Goal: Information Seeking & Learning: Check status

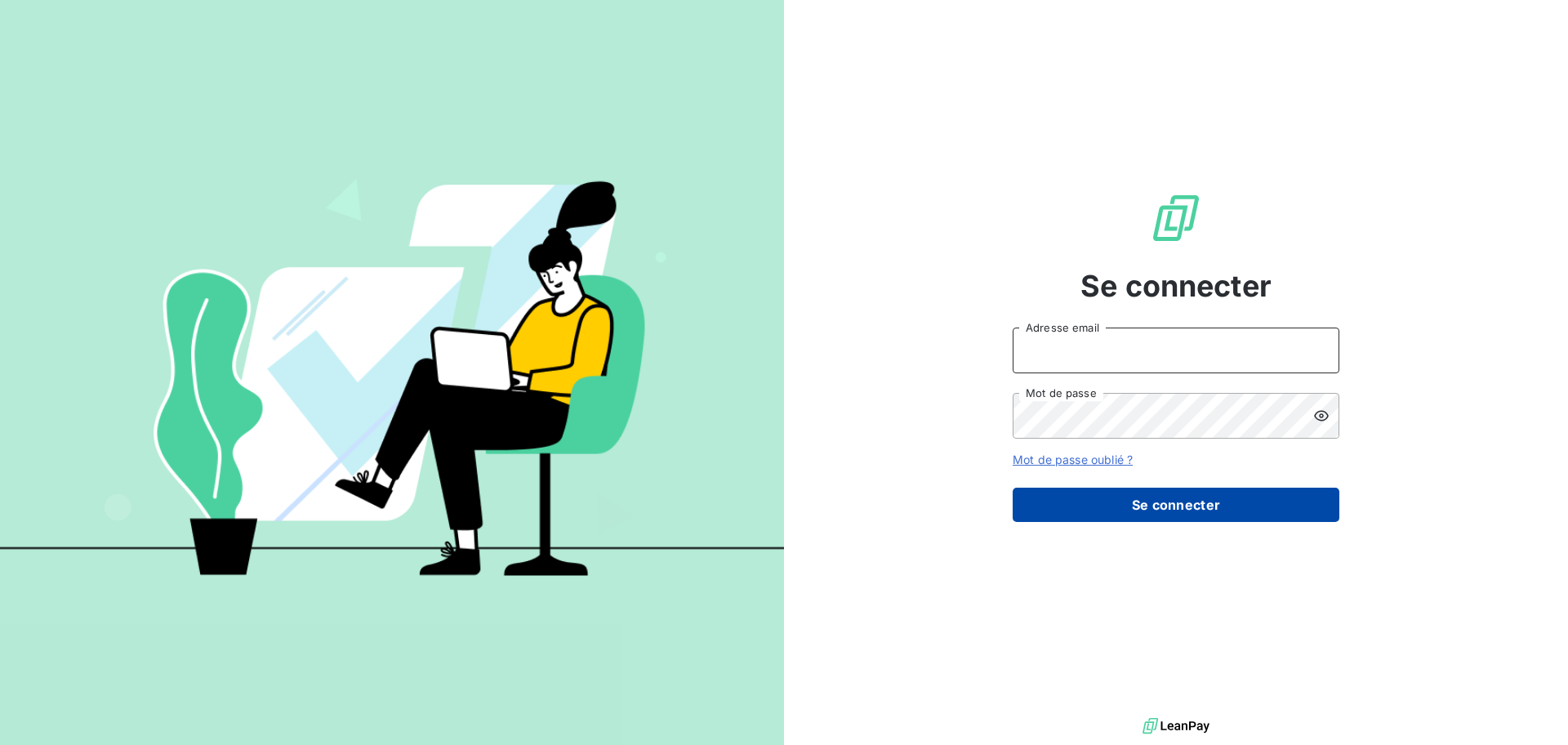
type input "[PERSON_NAME][EMAIL_ADDRESS][DOMAIN_NAME]"
click at [1160, 496] on button "Se connecter" at bounding box center [1175, 504] width 327 height 35
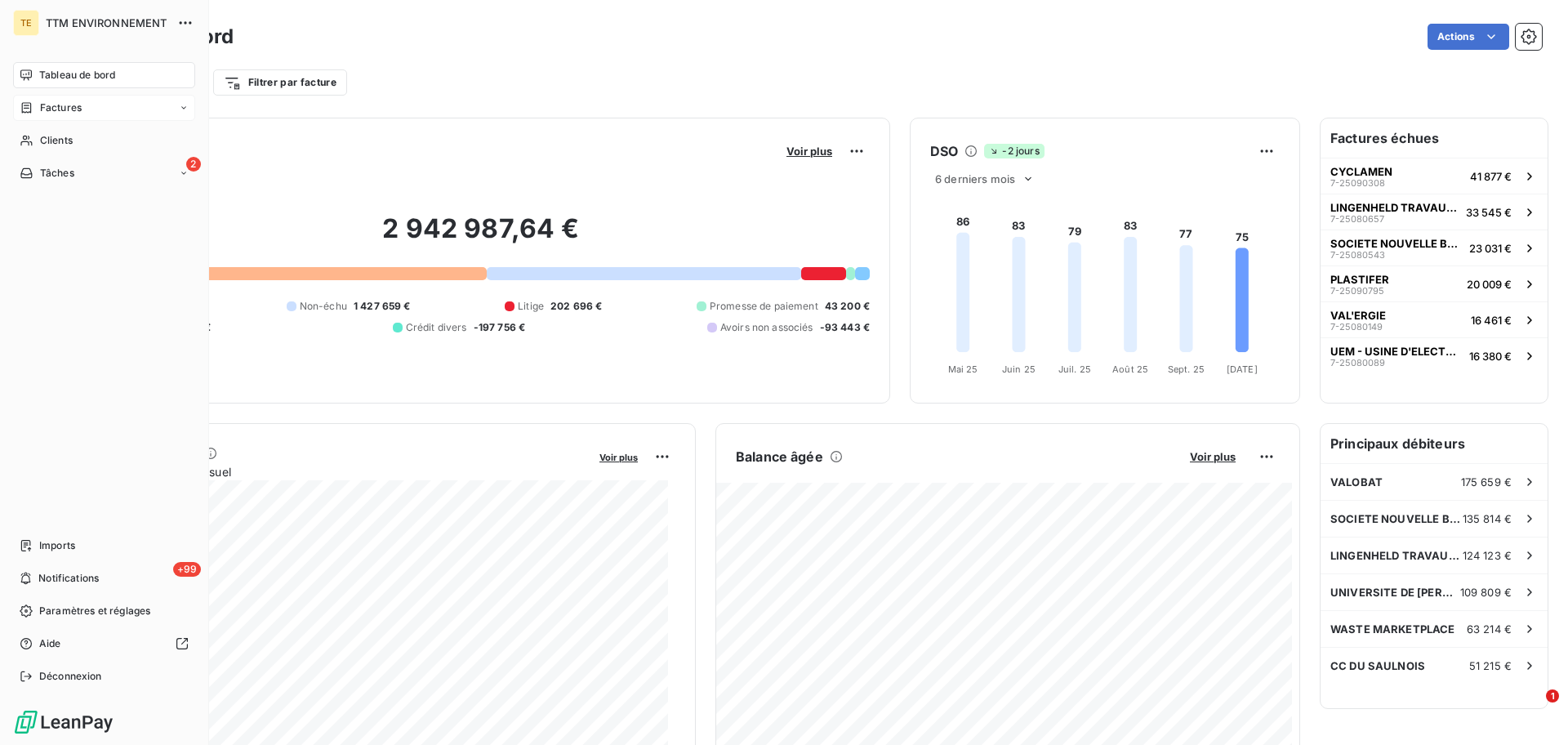
click at [87, 112] on div "Factures" at bounding box center [104, 107] width 183 height 26
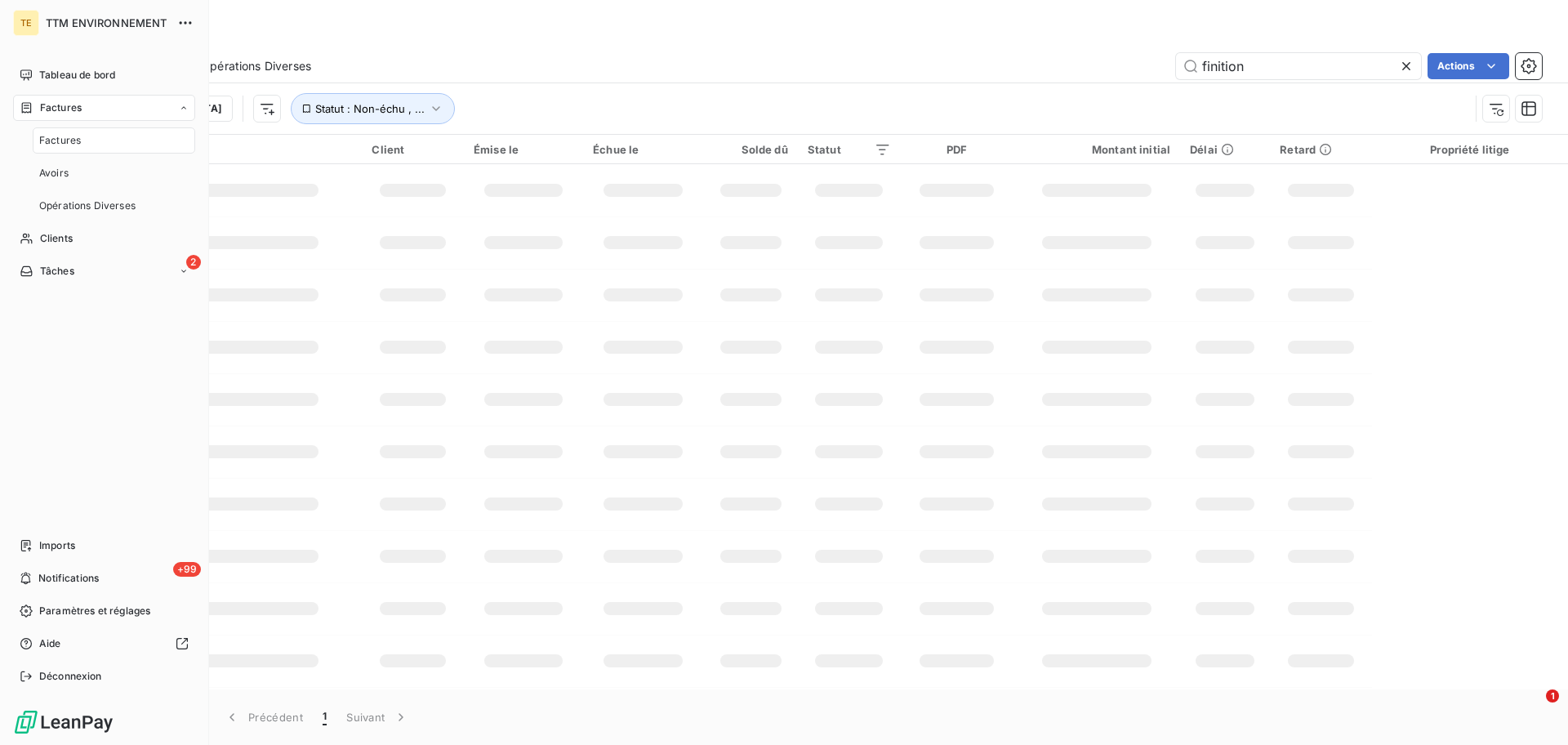
click at [83, 143] on div "Factures" at bounding box center [114, 140] width 163 height 26
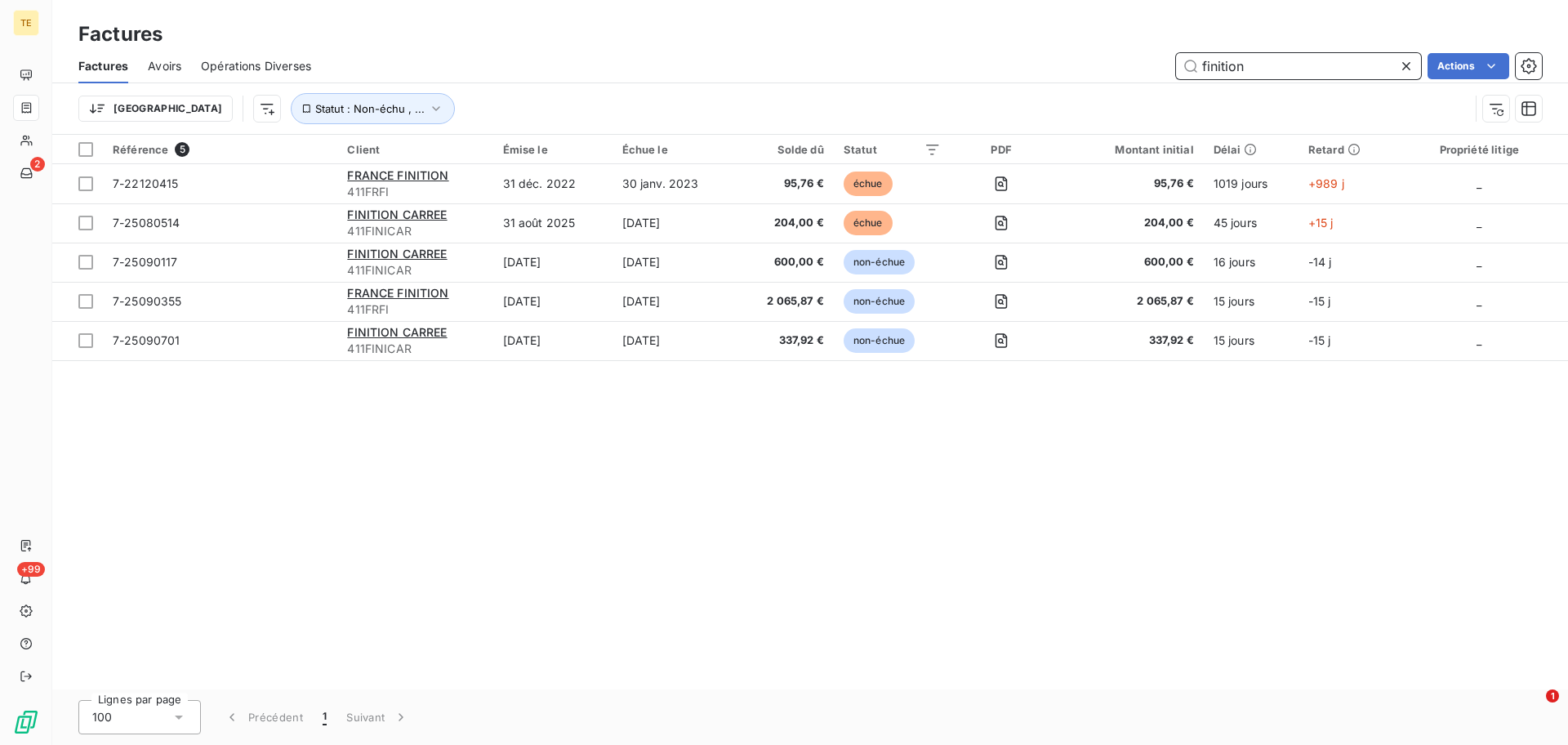
drag, startPoint x: 1271, startPoint y: 69, endPoint x: 979, endPoint y: 58, distance: 292.2
click at [979, 58] on div "finition Actions" at bounding box center [936, 65] width 1211 height 26
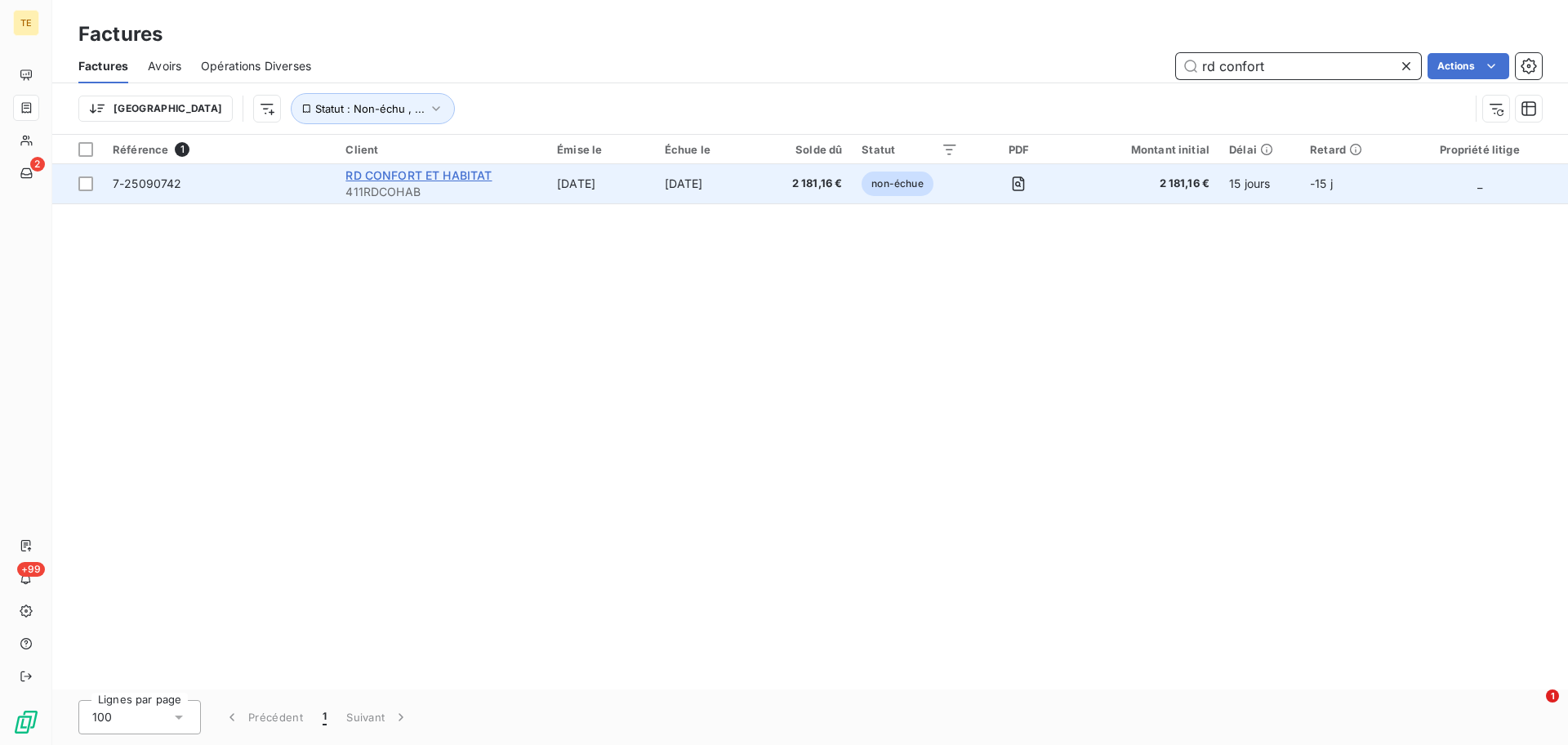
type input "rd confort"
click at [392, 173] on span "RD CONFORT ET HABITAT" at bounding box center [418, 176] width 146 height 14
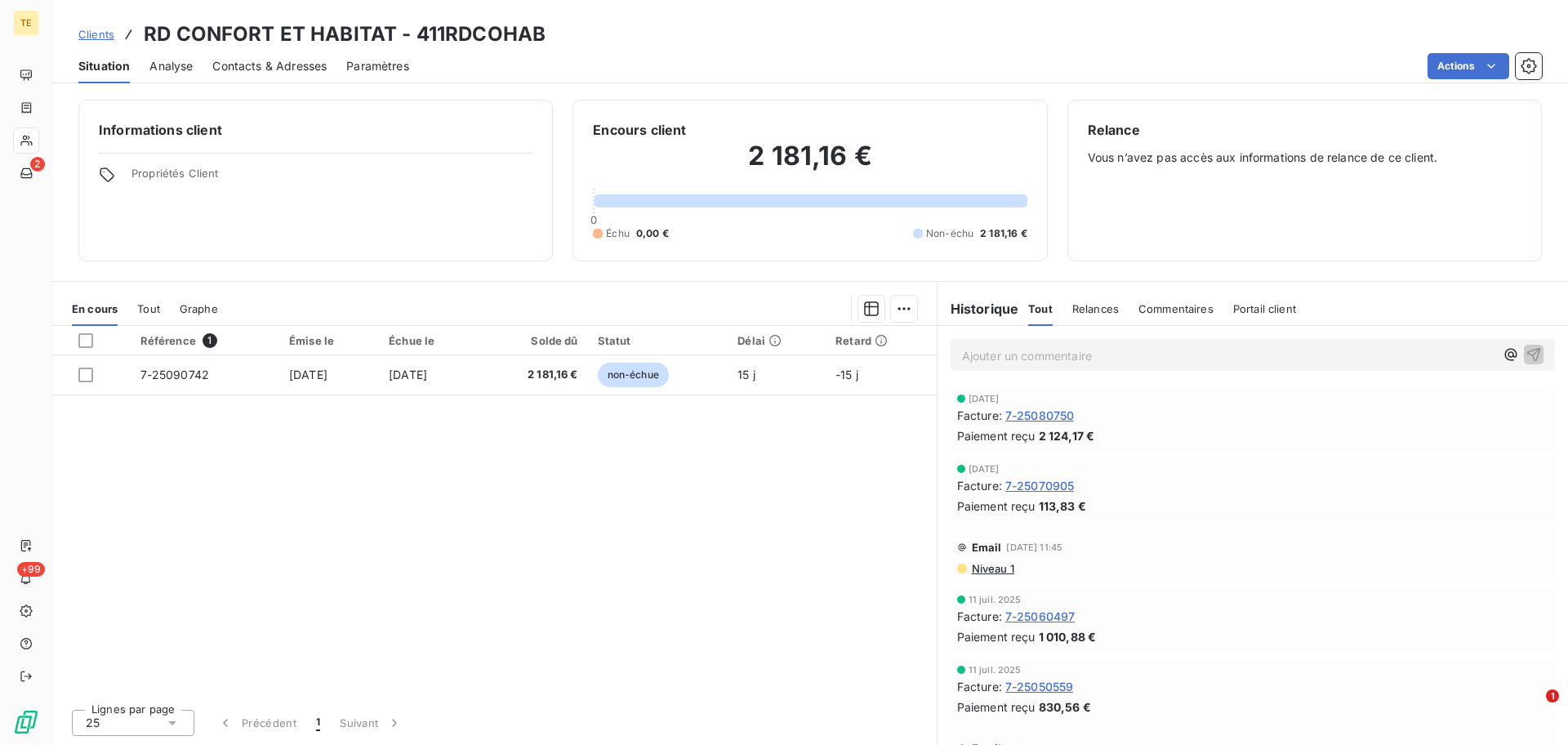
click at [154, 313] on span "Tout" at bounding box center [148, 308] width 23 height 13
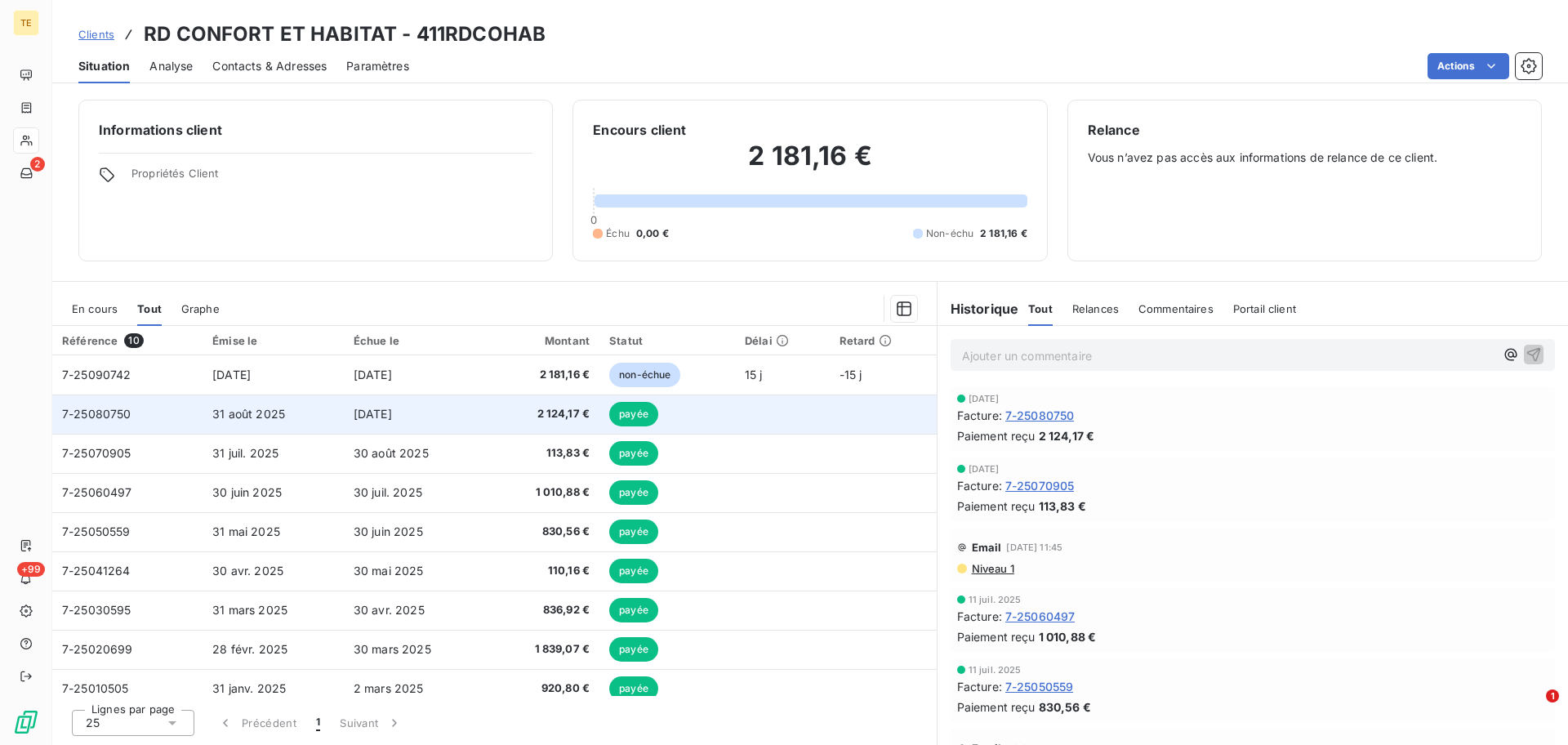
click at [228, 421] on td "31 août 2025" at bounding box center [273, 414] width 141 height 40
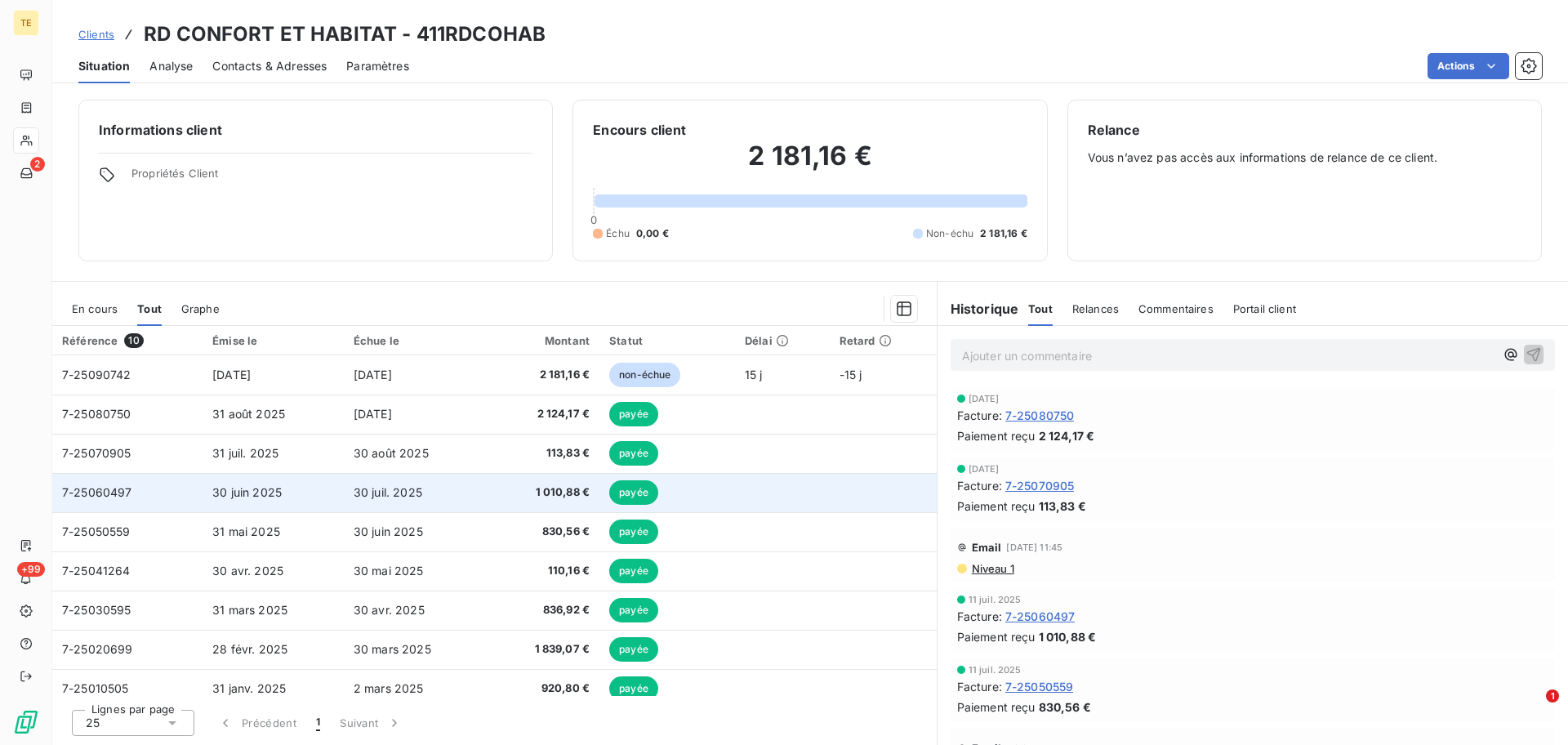
click at [463, 489] on td "30 juil. 2025" at bounding box center [416, 492] width 145 height 40
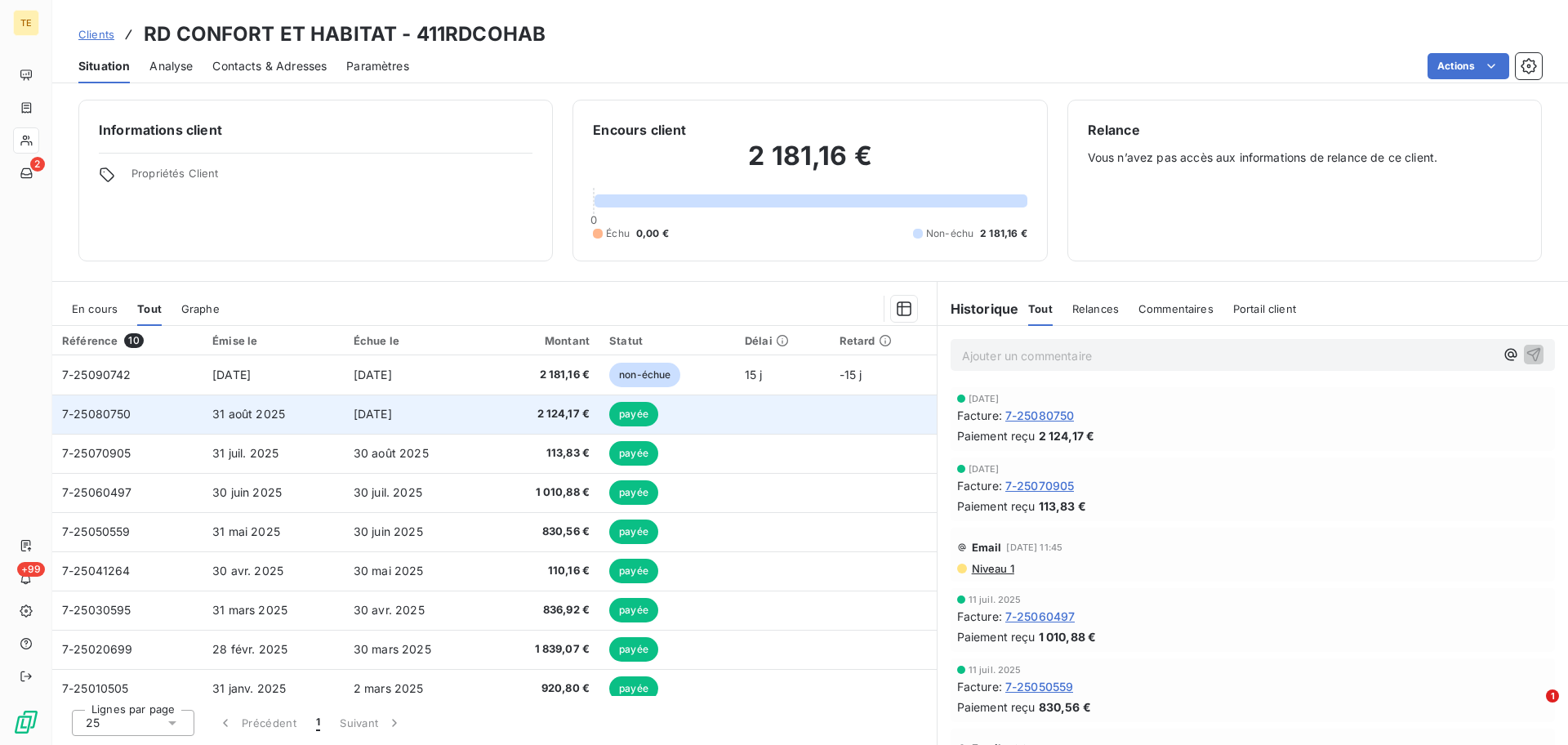
click at [659, 423] on td "payée" at bounding box center [667, 414] width 136 height 40
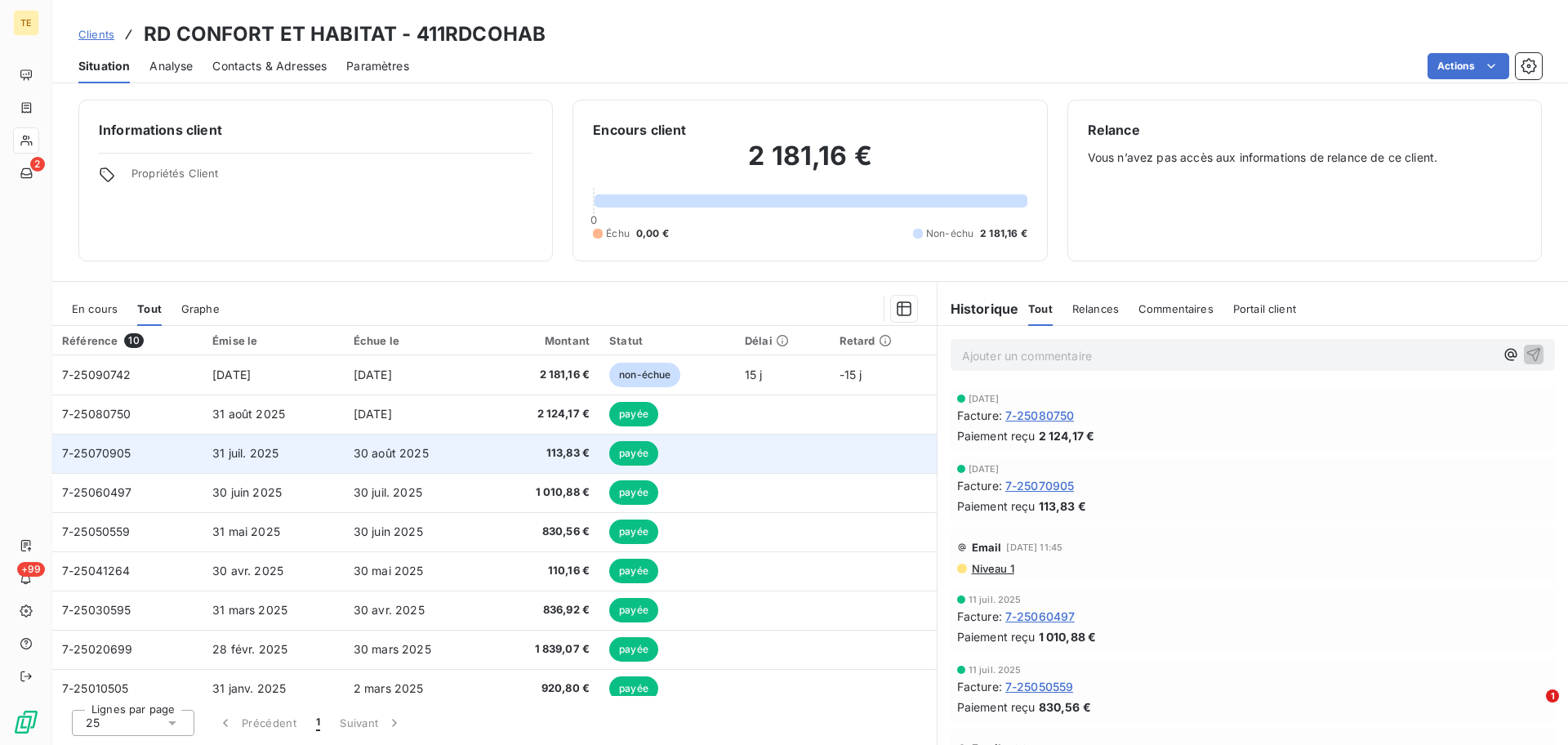
click at [462, 459] on td "30 août 2025" at bounding box center [416, 453] width 145 height 40
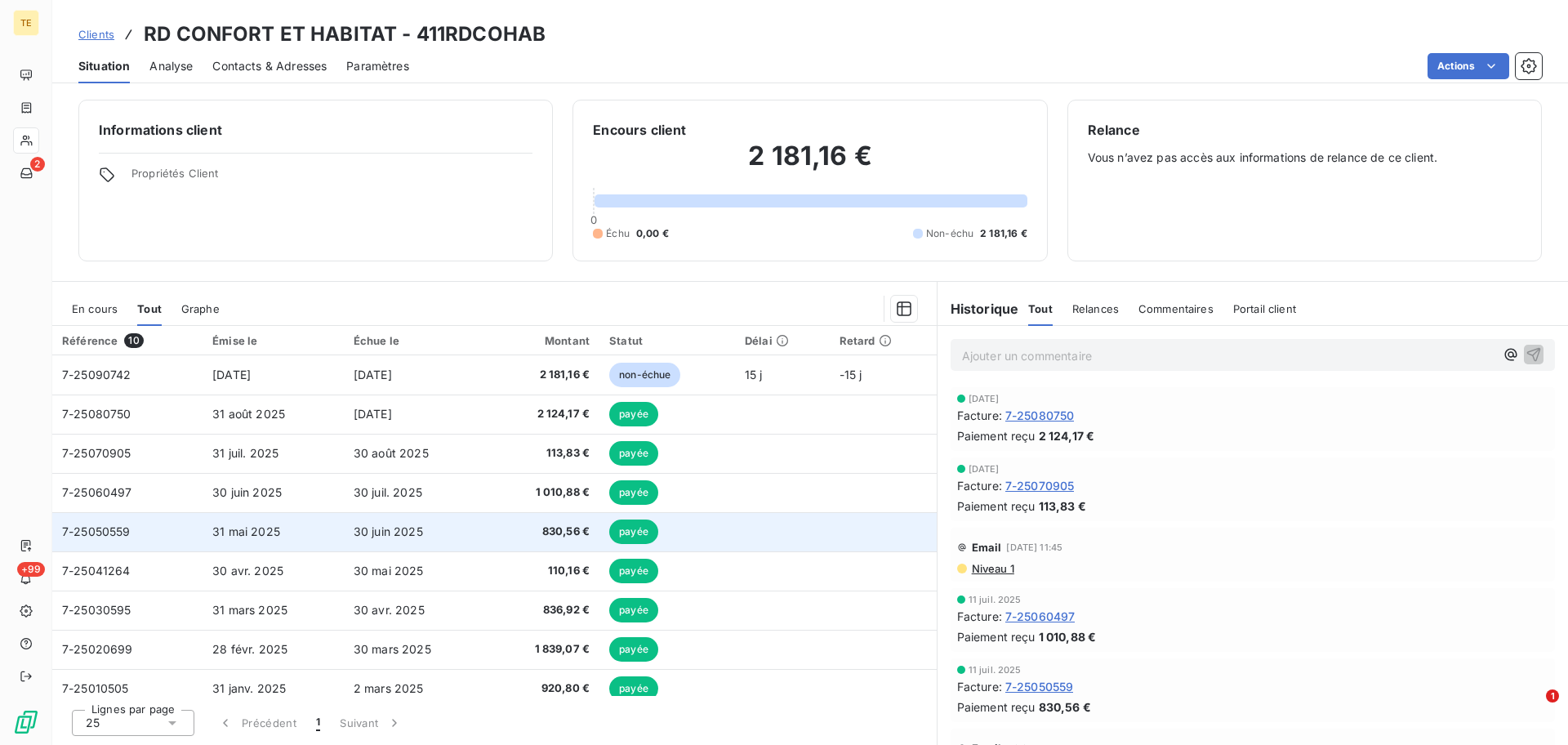
click at [524, 530] on span "830,56 €" at bounding box center [544, 532] width 91 height 16
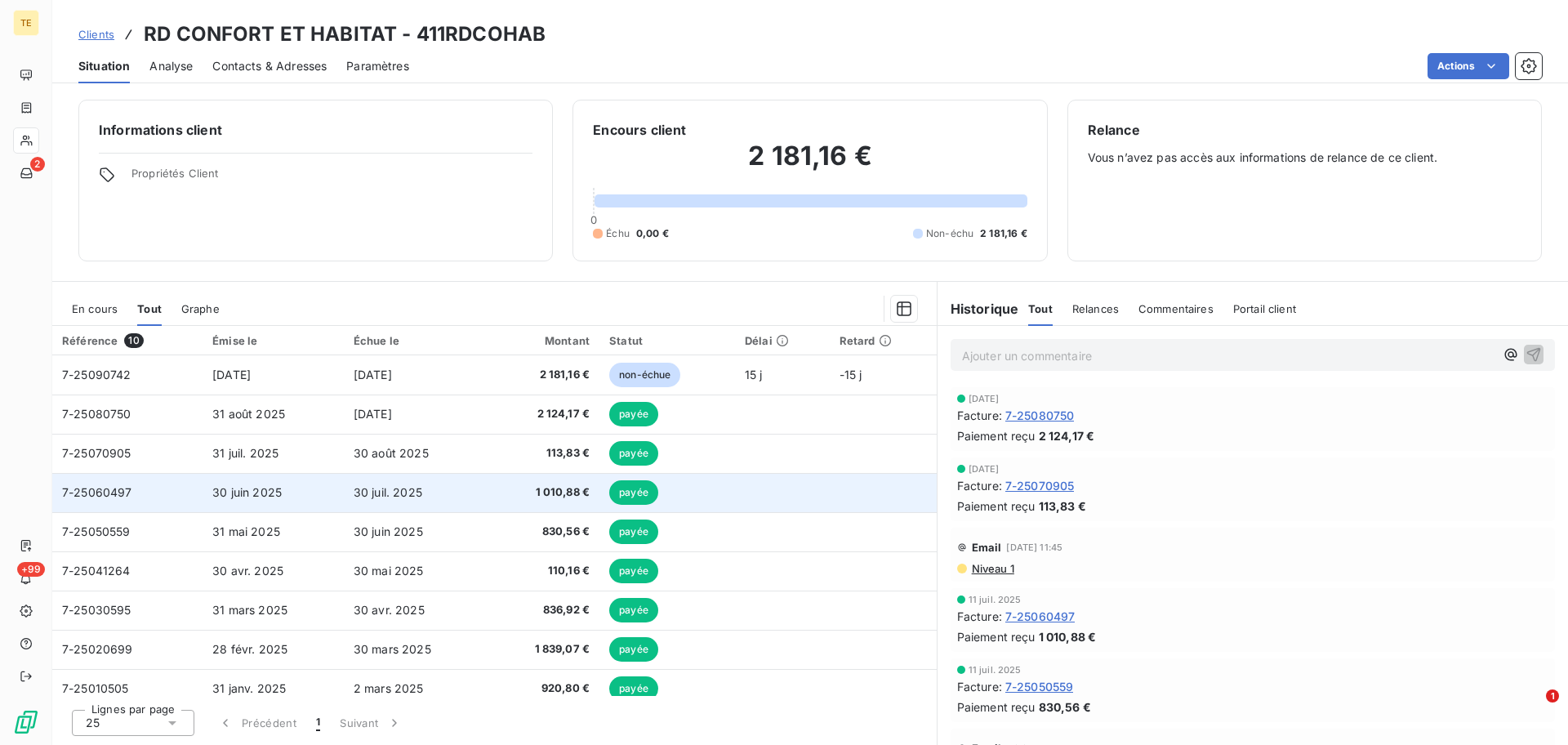
click at [532, 494] on span "1 010,88 €" at bounding box center [544, 492] width 91 height 16
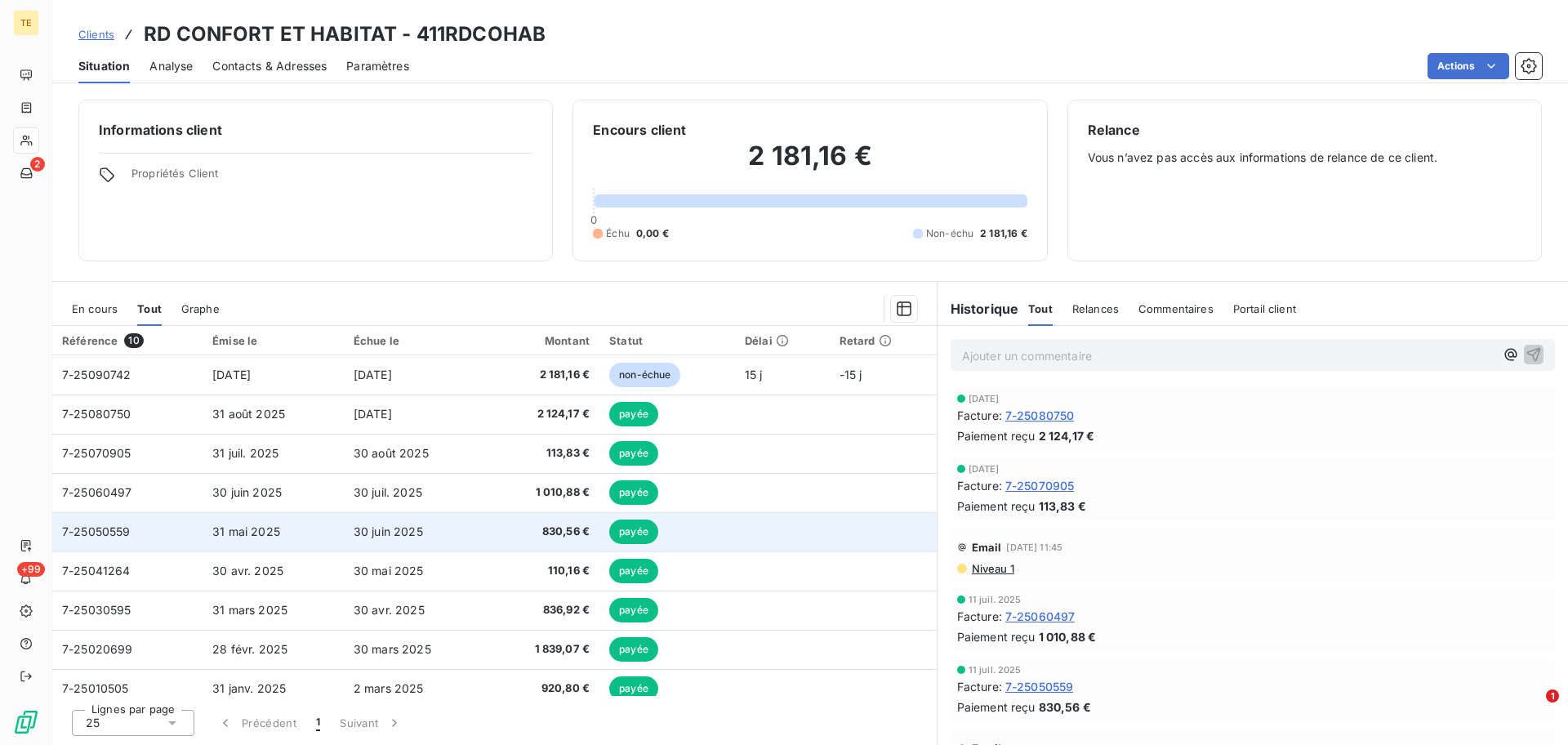
click at [510, 524] on span "830,56 €" at bounding box center [544, 532] width 91 height 16
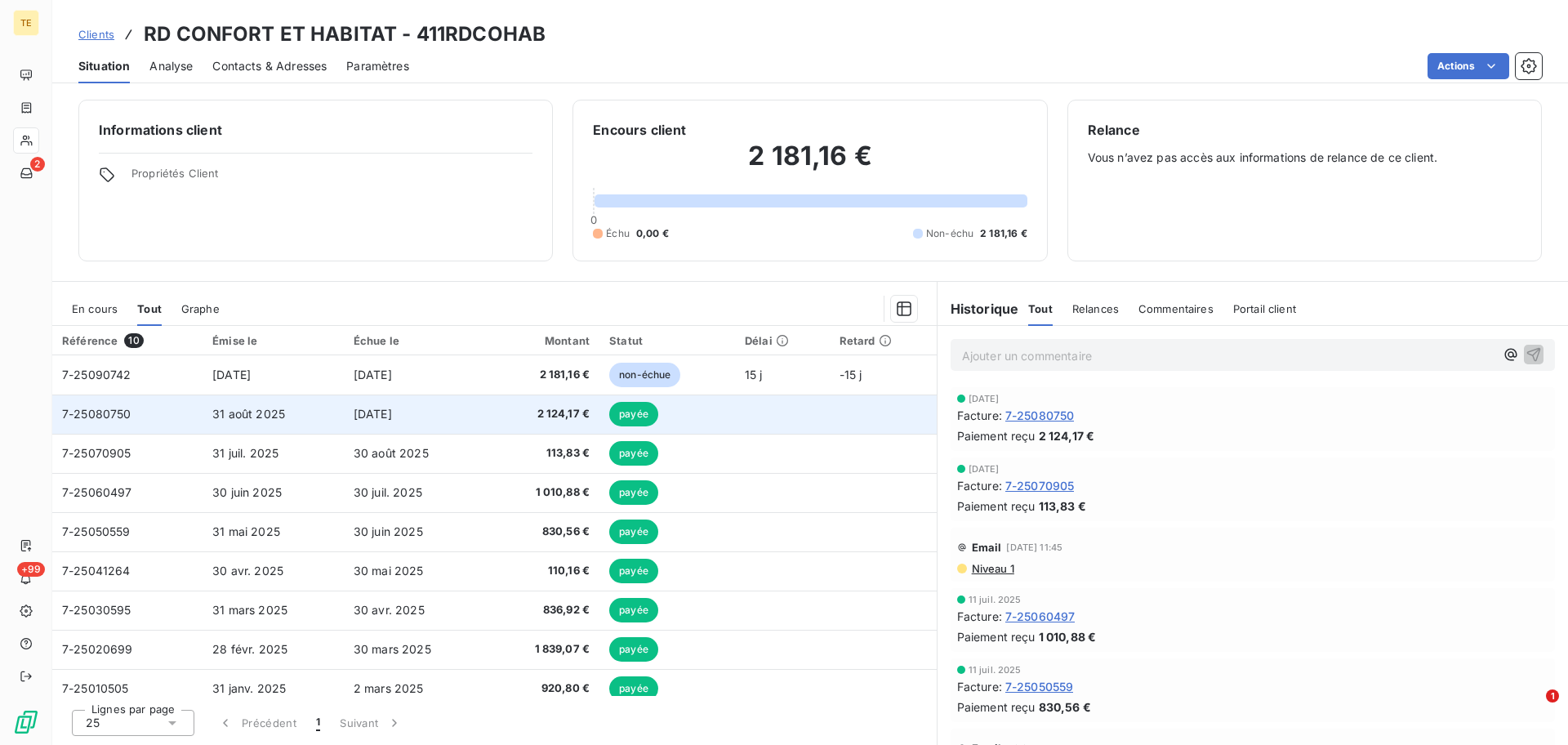
click at [436, 427] on td "[DATE]" at bounding box center [416, 414] width 145 height 40
